Goal: Task Accomplishment & Management: Manage account settings

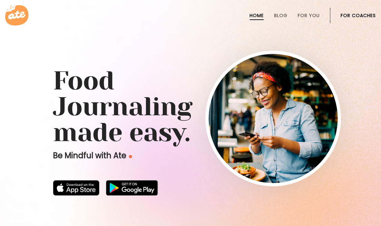
click at [359, 18] on li "For Coaches" at bounding box center [358, 16] width 35 height 16
click at [369, 13] on link "For Coaches" at bounding box center [358, 15] width 35 height 5
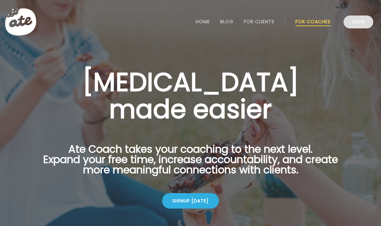
click at [366, 23] on link "Login" at bounding box center [359, 22] width 30 height 13
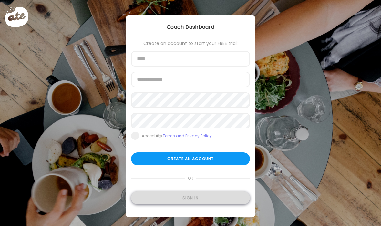
type input "**********"
click at [187, 202] on div "Sign in" at bounding box center [190, 198] width 119 height 13
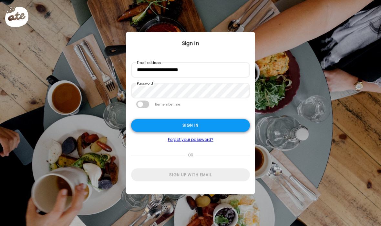
click at [164, 128] on div "Sign in" at bounding box center [190, 125] width 119 height 13
type input "**********"
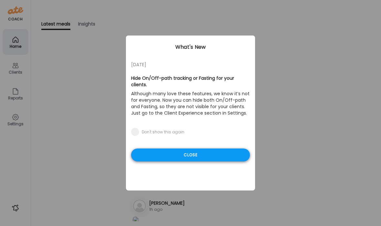
click at [169, 149] on div "Close" at bounding box center [190, 155] width 119 height 13
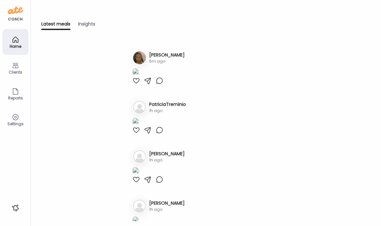
click at [139, 77] on img at bounding box center [135, 72] width 6 height 9
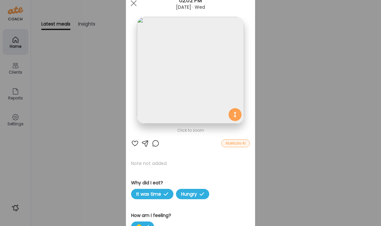
scroll to position [25, 0]
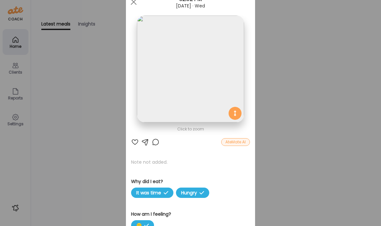
click at [133, 2] on span at bounding box center [134, 2] width 6 height 6
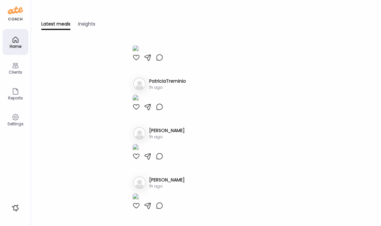
scroll to position [0, 0]
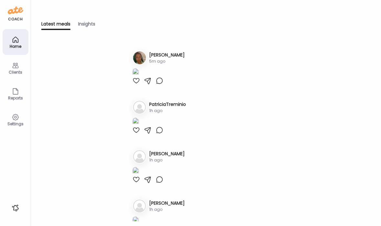
click at [15, 64] on icon at bounding box center [15, 65] width 6 height 5
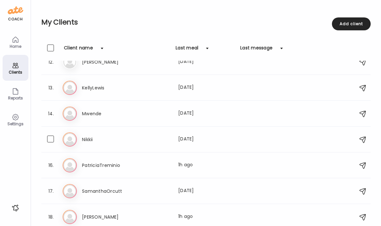
scroll to position [351, 0]
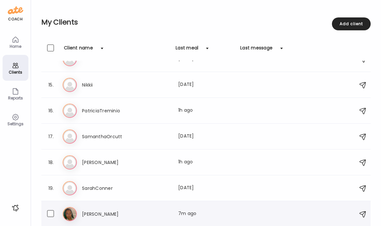
click at [100, 209] on div "[PERSON_NAME] Ty Last meal: 7m ago" at bounding box center [207, 214] width 289 height 14
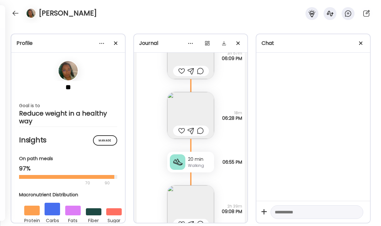
scroll to position [16394, 0]
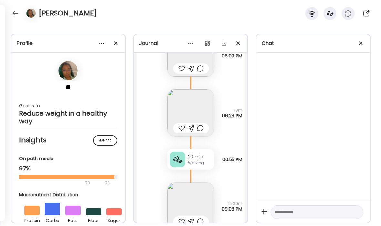
click at [198, 98] on img at bounding box center [190, 113] width 47 height 47
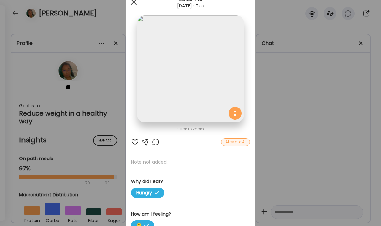
click at [136, 3] on div at bounding box center [133, 1] width 13 height 13
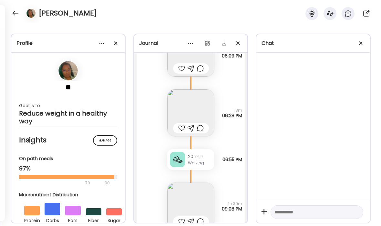
scroll to position [16461, 0]
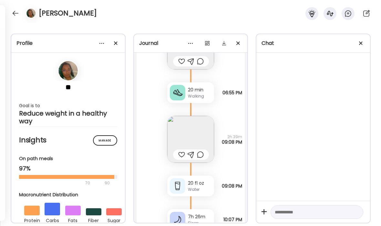
click at [199, 134] on img at bounding box center [190, 139] width 47 height 47
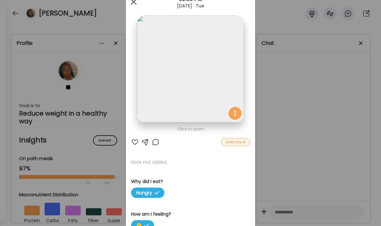
click at [135, 4] on span at bounding box center [134, 2] width 6 height 6
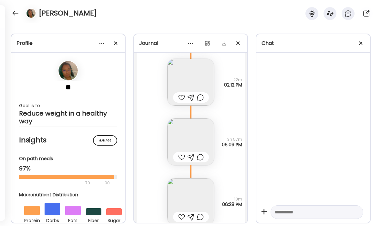
scroll to position [16303, 0]
click at [195, 134] on img at bounding box center [190, 144] width 47 height 47
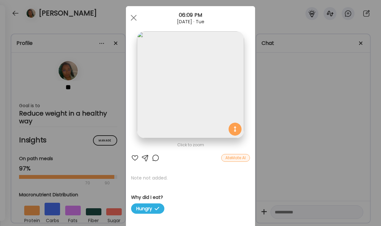
scroll to position [4, 0]
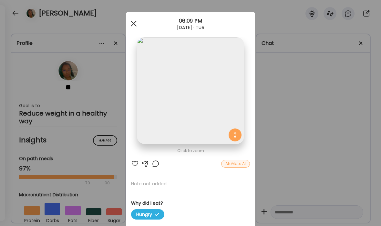
click at [134, 24] on span at bounding box center [134, 24] width 6 height 6
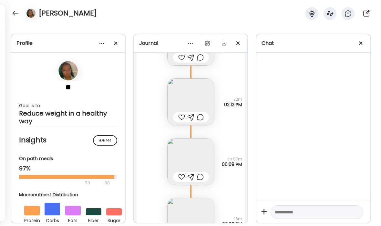
scroll to position [16283, 0]
click at [195, 99] on img at bounding box center [190, 104] width 47 height 47
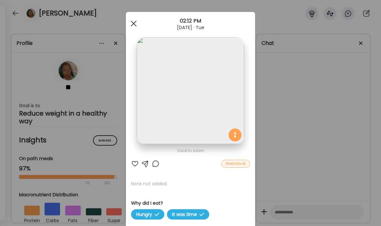
click at [135, 25] on span at bounding box center [134, 24] width 6 height 6
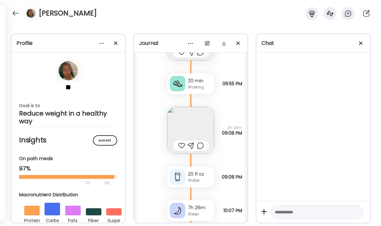
scroll to position [16475, 0]
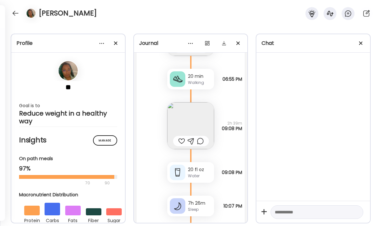
click at [199, 119] on img at bounding box center [190, 125] width 47 height 47
